Goal: Task Accomplishment & Management: Use online tool/utility

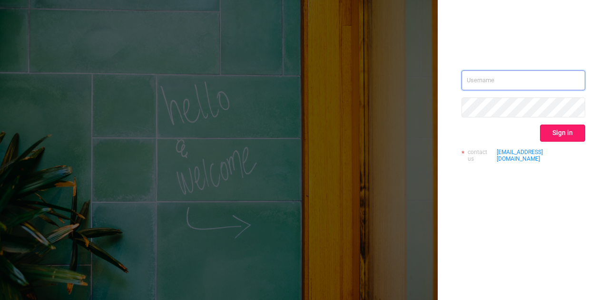
type input "[EMAIL_ADDRESS][DOMAIN_NAME]"
click at [553, 127] on button "Sign in" at bounding box center [562, 133] width 45 height 17
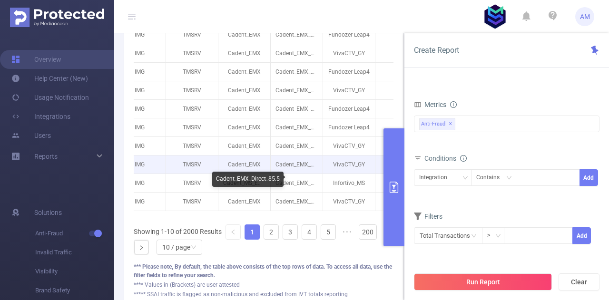
scroll to position [0, 41]
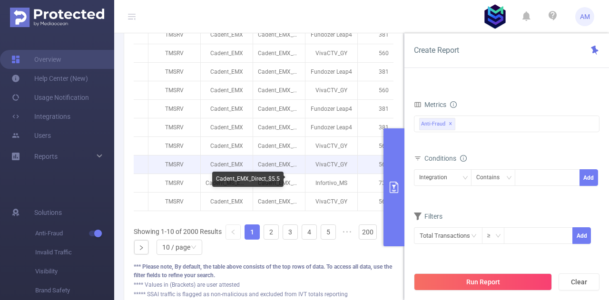
drag, startPoint x: 277, startPoint y: 172, endPoint x: 318, endPoint y: 172, distance: 40.9
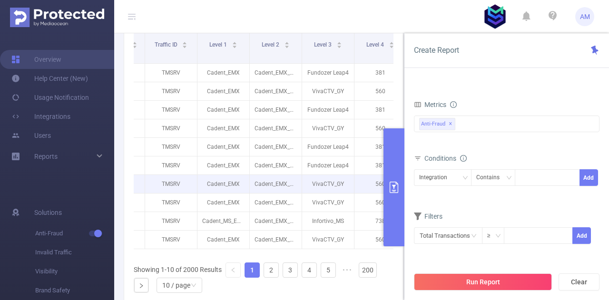
scroll to position [381, 0]
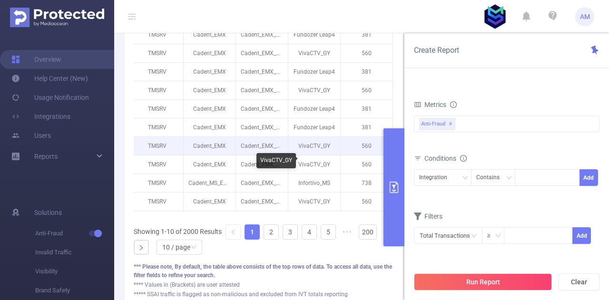
drag, startPoint x: 317, startPoint y: 158, endPoint x: 343, endPoint y: 160, distance: 25.9
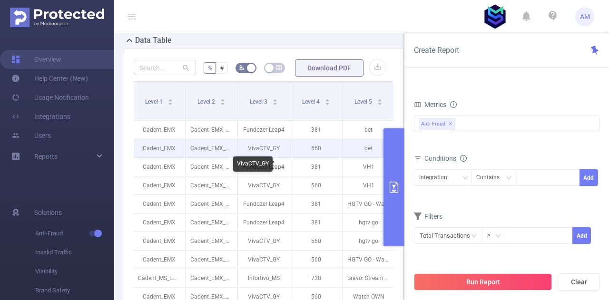
scroll to position [0, 118]
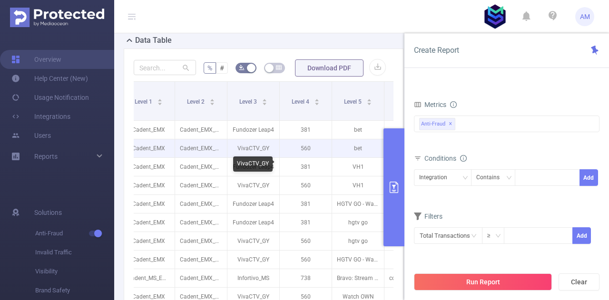
drag, startPoint x: 270, startPoint y: 163, endPoint x: 303, endPoint y: 171, distance: 33.8
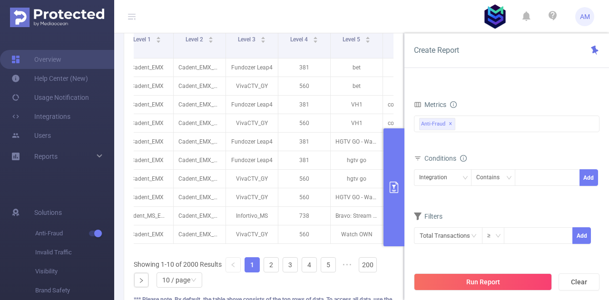
scroll to position [480, 0]
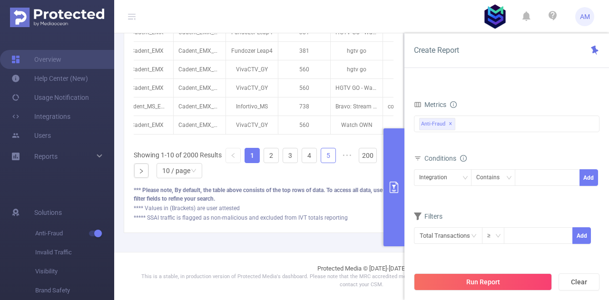
click at [327, 158] on link "5" at bounding box center [328, 155] width 14 height 14
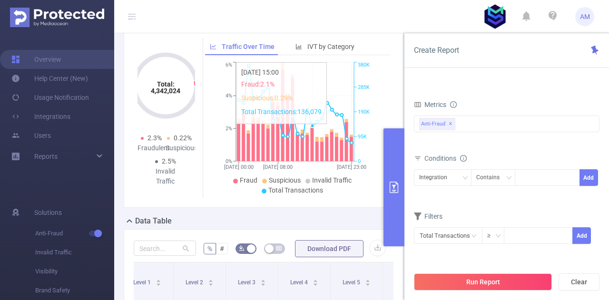
scroll to position [99, 0]
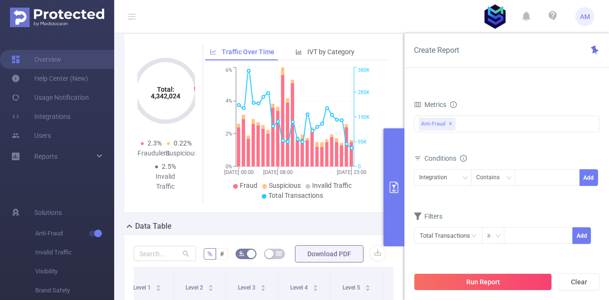
click at [429, 168] on div "Integration Contains Add" at bounding box center [507, 181] width 186 height 27
click at [441, 174] on div "Integration" at bounding box center [436, 178] width 35 height 16
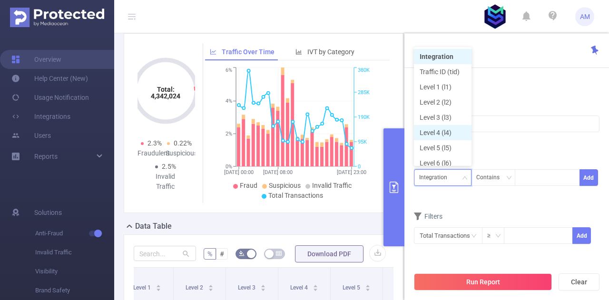
scroll to position [5, 0]
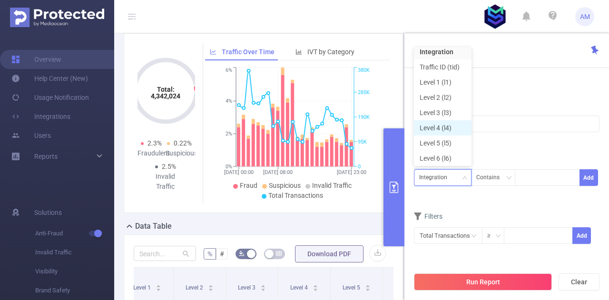
click at [434, 124] on li "Level 4 (l4)" at bounding box center [443, 127] width 58 height 15
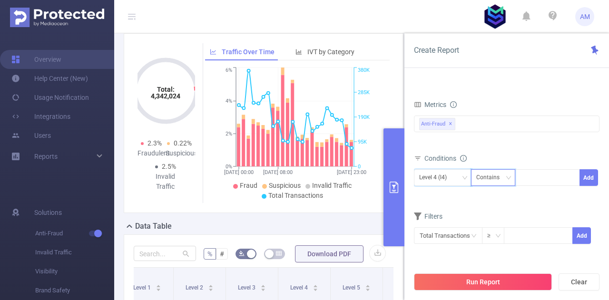
click at [478, 173] on div "Contains" at bounding box center [491, 178] width 30 height 16
click at [493, 210] on li "Is" at bounding box center [502, 211] width 63 height 15
drag, startPoint x: 524, startPoint y: 176, endPoint x: 512, endPoint y: 183, distance: 14.9
click at [524, 176] on input at bounding box center [522, 178] width 4 height 12
type input "1628"
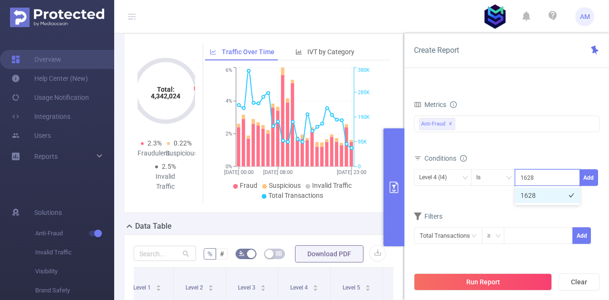
click at [536, 197] on li "1628" at bounding box center [547, 195] width 65 height 15
click at [587, 174] on button "Add" at bounding box center [589, 177] width 19 height 17
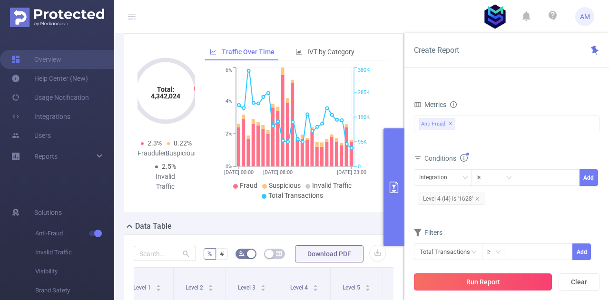
click at [510, 281] on button "Run Report" at bounding box center [483, 282] width 138 height 17
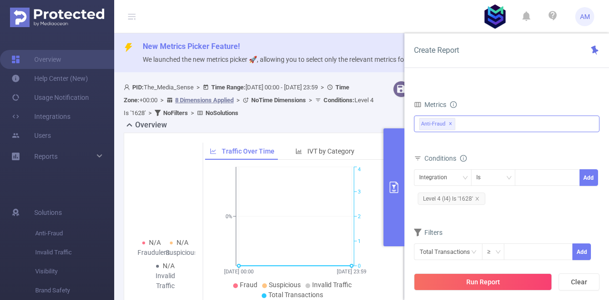
click at [459, 119] on div "Anti-Fraud ✕" at bounding box center [507, 124] width 186 height 17
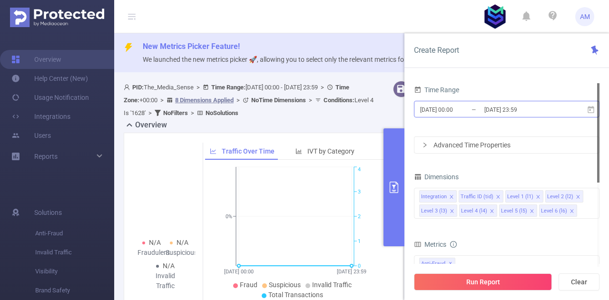
click at [454, 112] on input "[DATE] 00:00" at bounding box center [457, 109] width 77 height 13
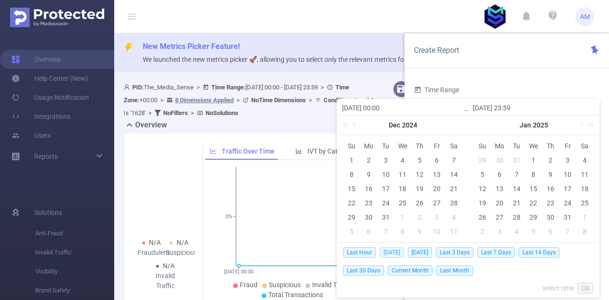
click at [389, 255] on span "[DATE]" at bounding box center [392, 252] width 24 height 10
type input "[DATE] 00:00"
type input "[DATE] 23:59"
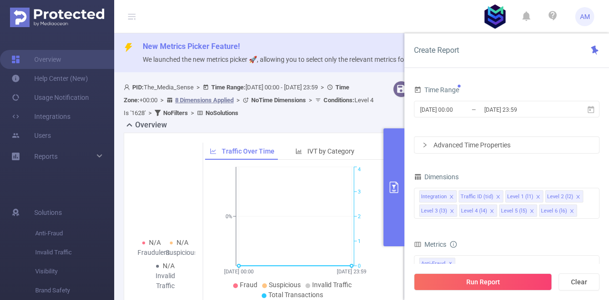
click at [470, 295] on div "Run Report Clear" at bounding box center [507, 282] width 205 height 36
click at [465, 282] on button "Run Report" at bounding box center [483, 282] width 138 height 17
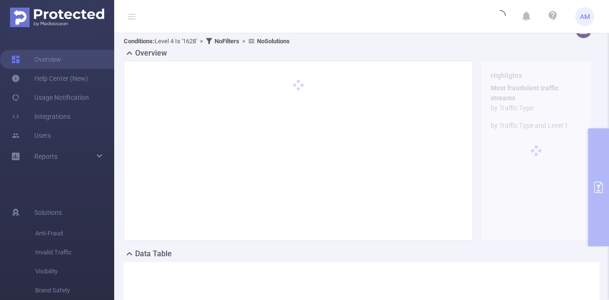
scroll to position [48, 0]
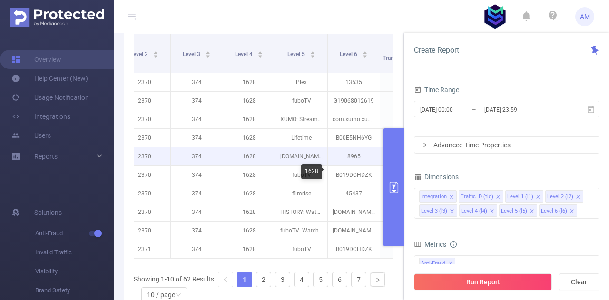
scroll to position [0, 204]
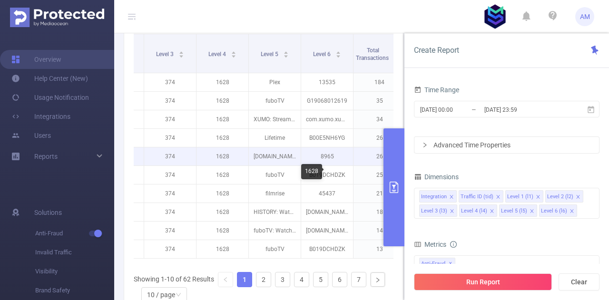
drag, startPoint x: 299, startPoint y: 173, endPoint x: 338, endPoint y: 178, distance: 39.4
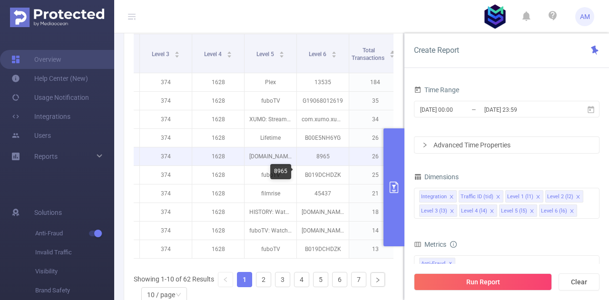
drag, startPoint x: 304, startPoint y: 178, endPoint x: 337, endPoint y: 179, distance: 33.3
